Goal: Information Seeking & Learning: Learn about a topic

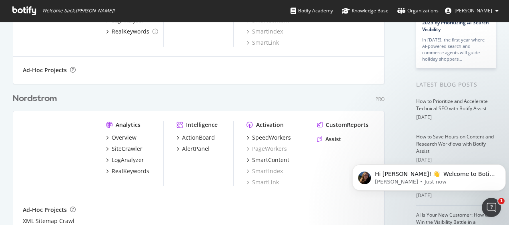
scroll to position [165, 0]
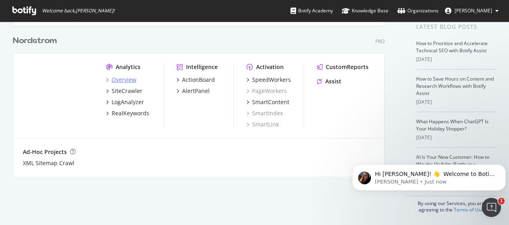
click at [122, 80] on div "Overview" at bounding box center [124, 80] width 25 height 8
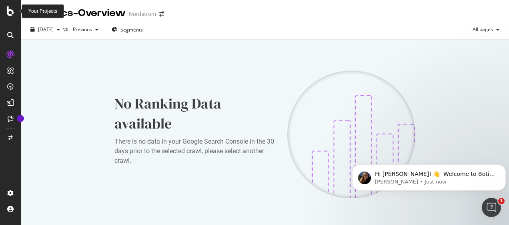
click at [11, 11] on icon at bounding box center [10, 11] width 7 height 10
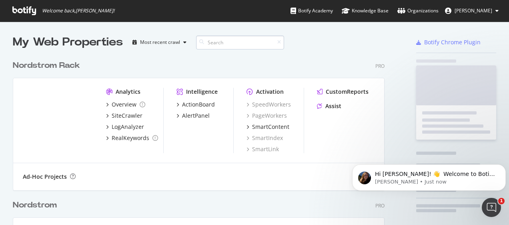
scroll to position [219, 496]
